Goal: Information Seeking & Learning: Understand process/instructions

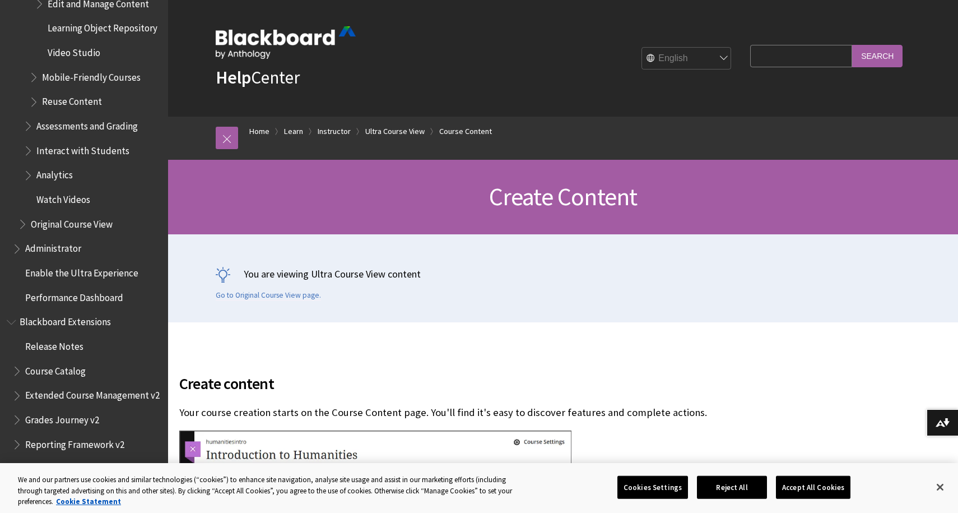
scroll to position [2015, 0]
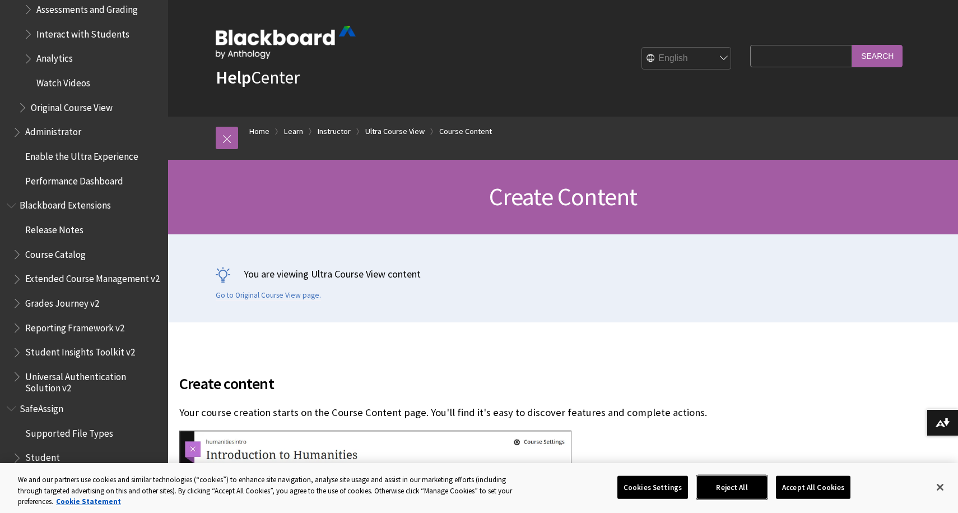
click at [729, 487] on button "Reject All" at bounding box center [732, 487] width 70 height 24
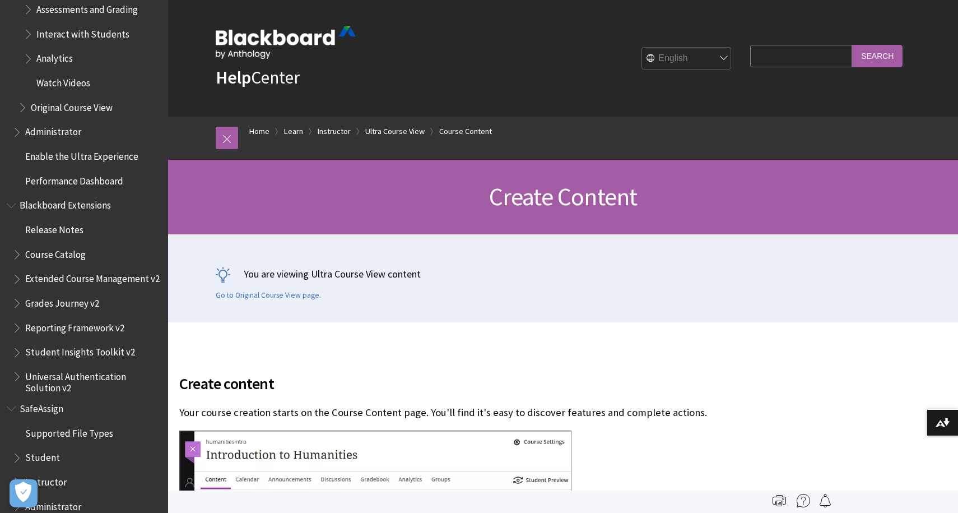
click at [815, 55] on input "Search Query" at bounding box center [802, 56] width 102 height 22
type input "transfer last years content"
click at [853, 45] on input "Search" at bounding box center [878, 56] width 50 height 22
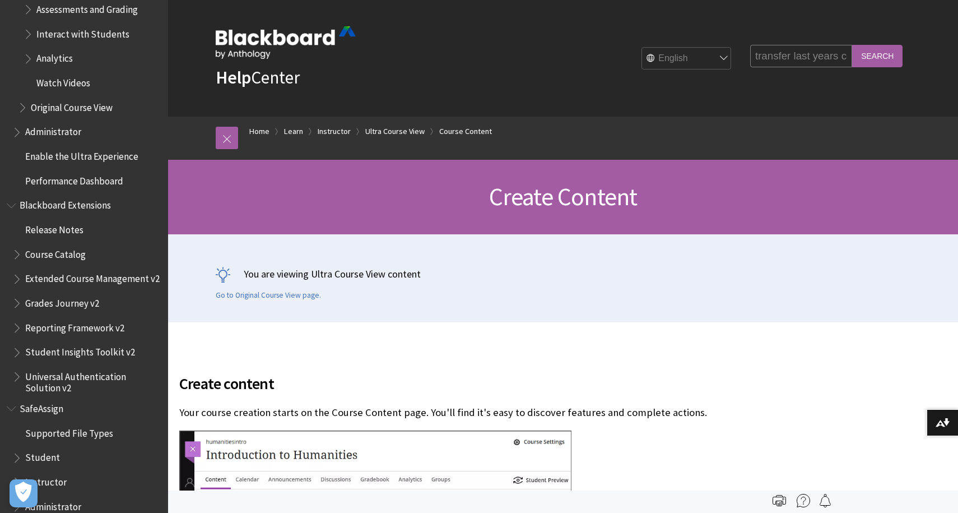
click at [878, 53] on input "Search" at bounding box center [878, 56] width 50 height 22
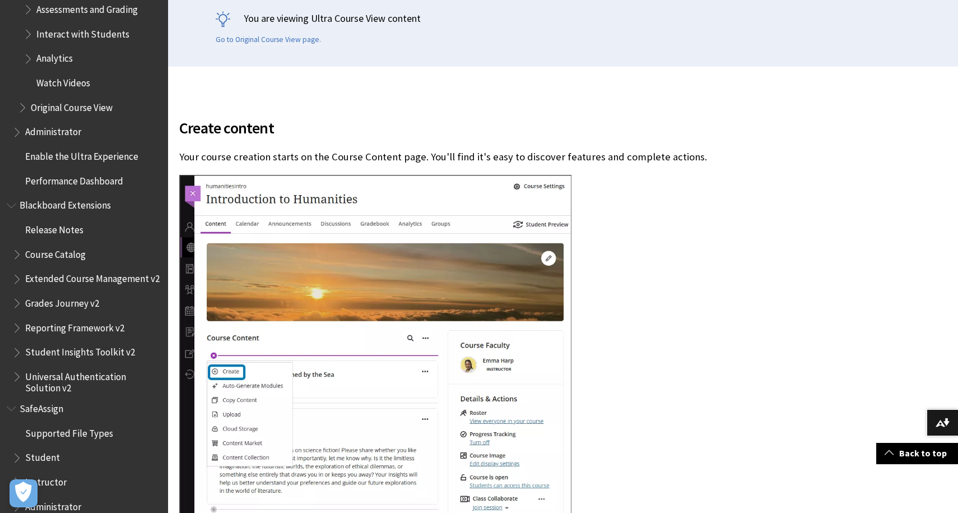
scroll to position [256, 0]
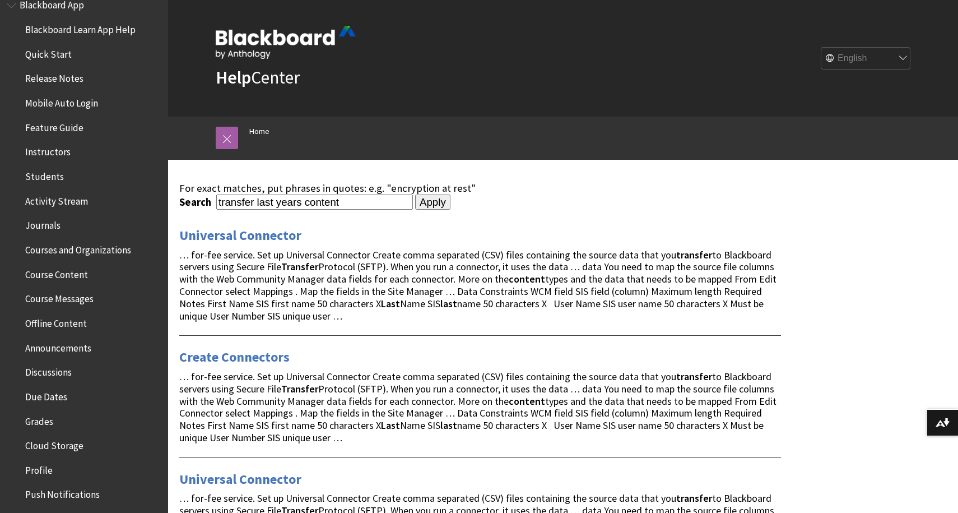
scroll to position [121, 0]
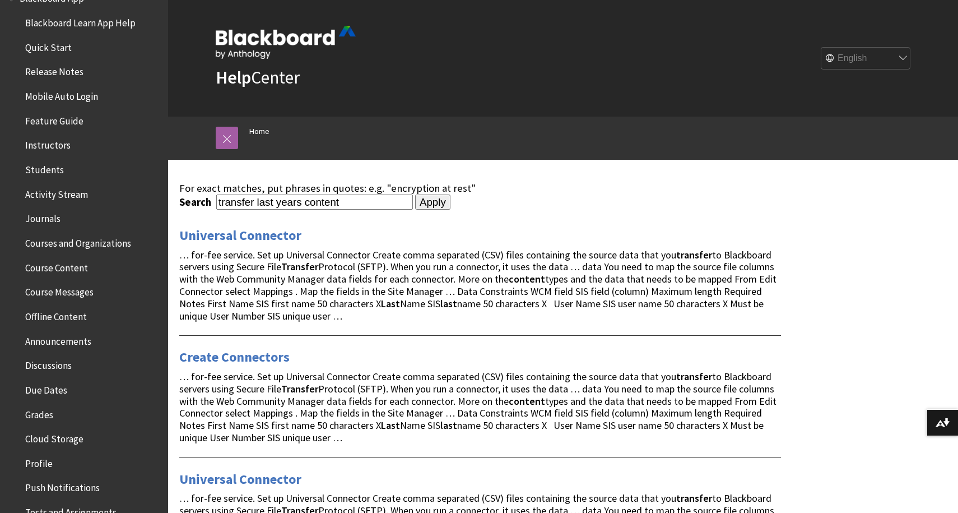
click at [79, 265] on span "Course Content" at bounding box center [56, 265] width 63 height 15
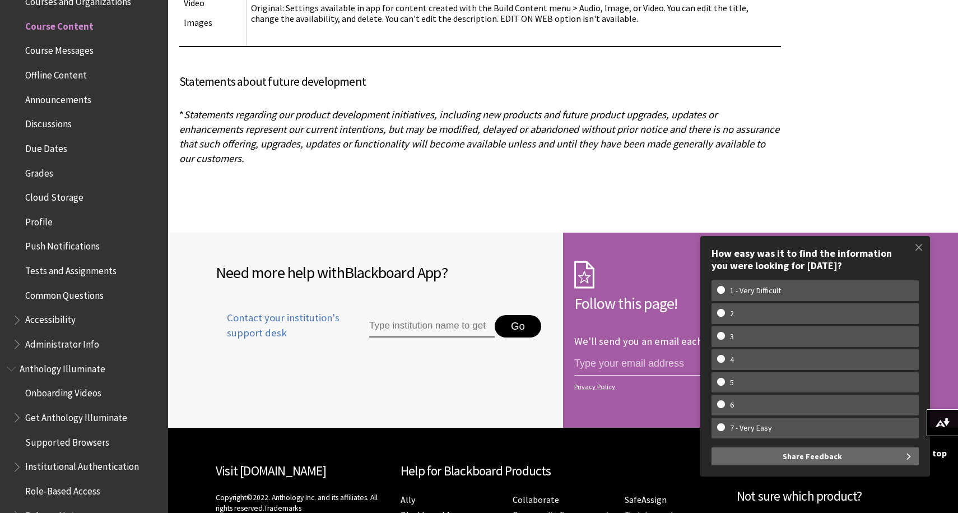
scroll to position [4837, 0]
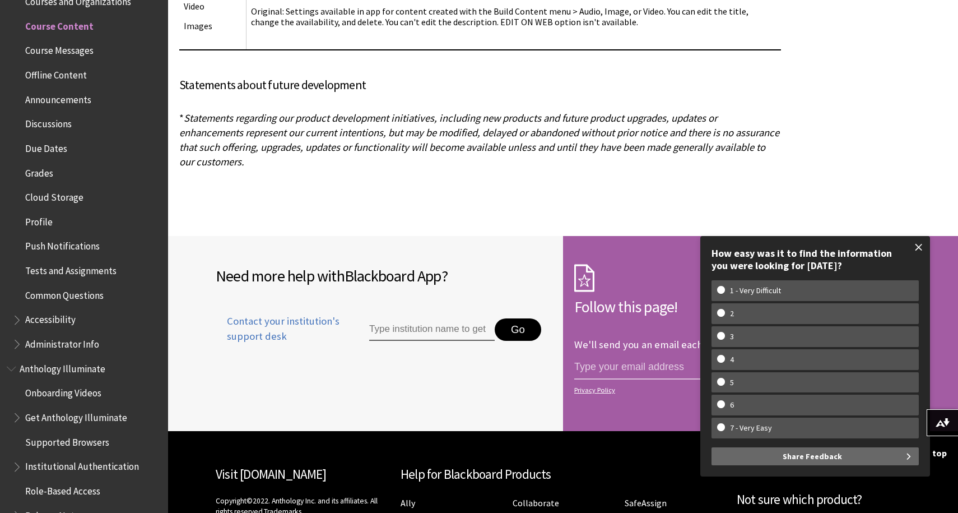
click at [918, 248] on span at bounding box center [919, 247] width 24 height 24
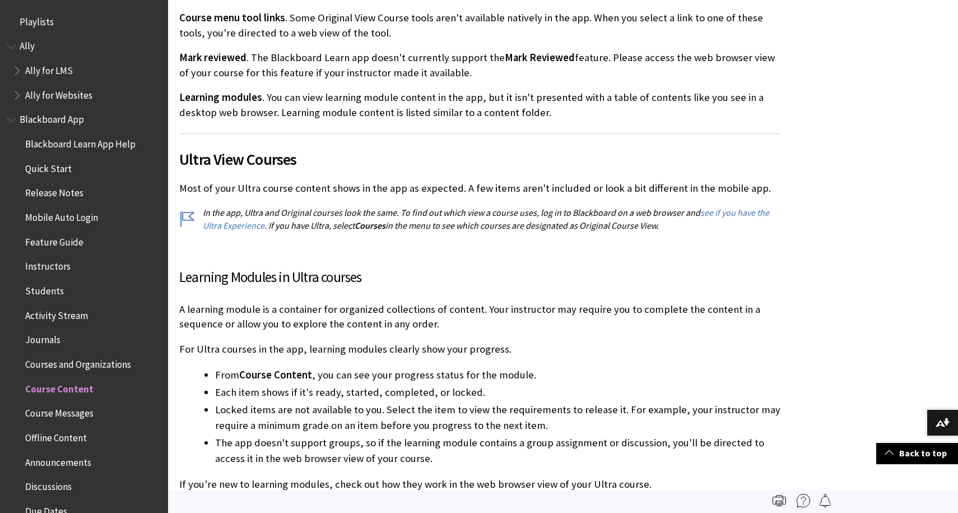
scroll to position [1150, 0]
